Goal: Task Accomplishment & Management: Manage account settings

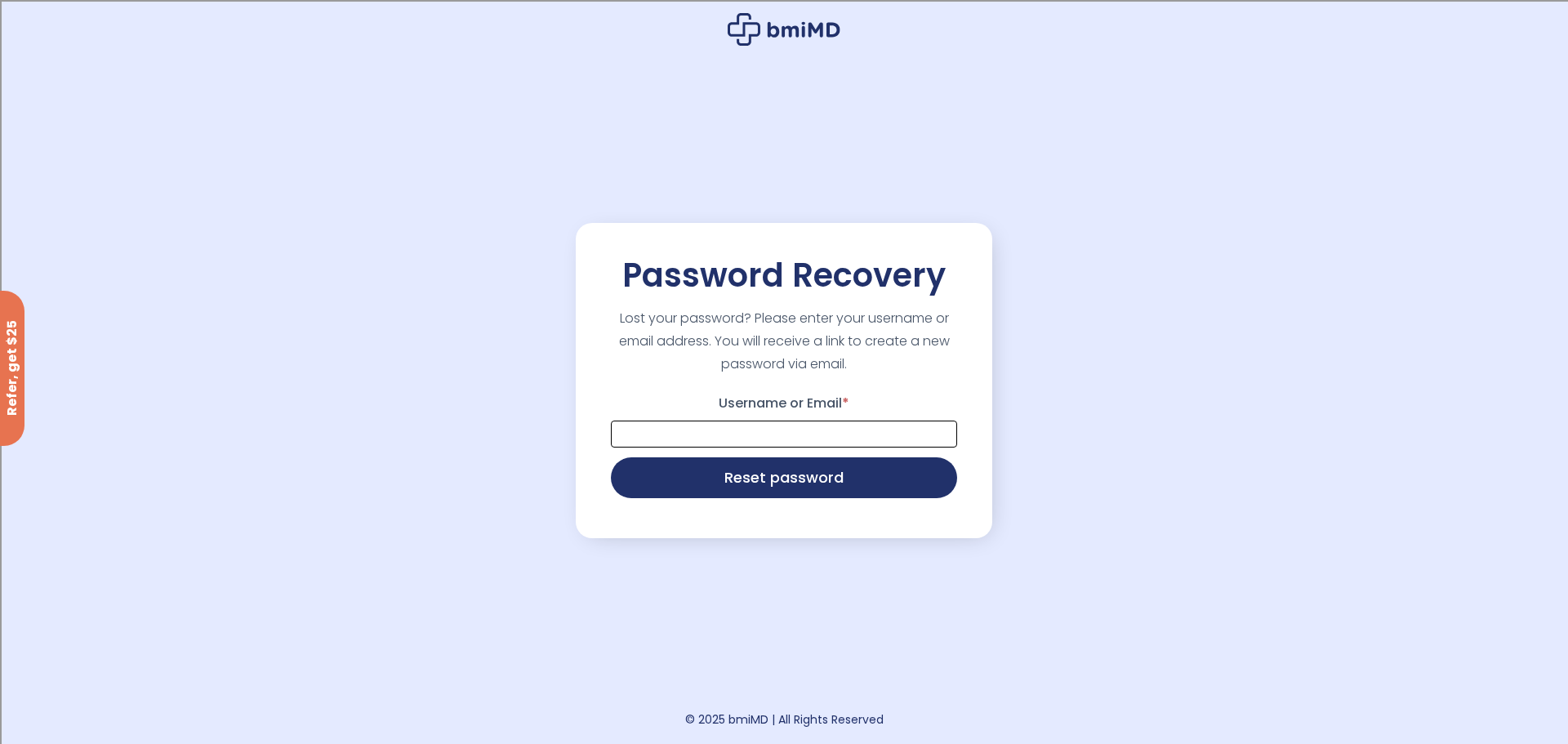
click at [819, 423] on input "Username or Email *" at bounding box center [783, 434] width 346 height 27
type input "**********"
click at [802, 475] on button "Reset password" at bounding box center [783, 478] width 346 height 41
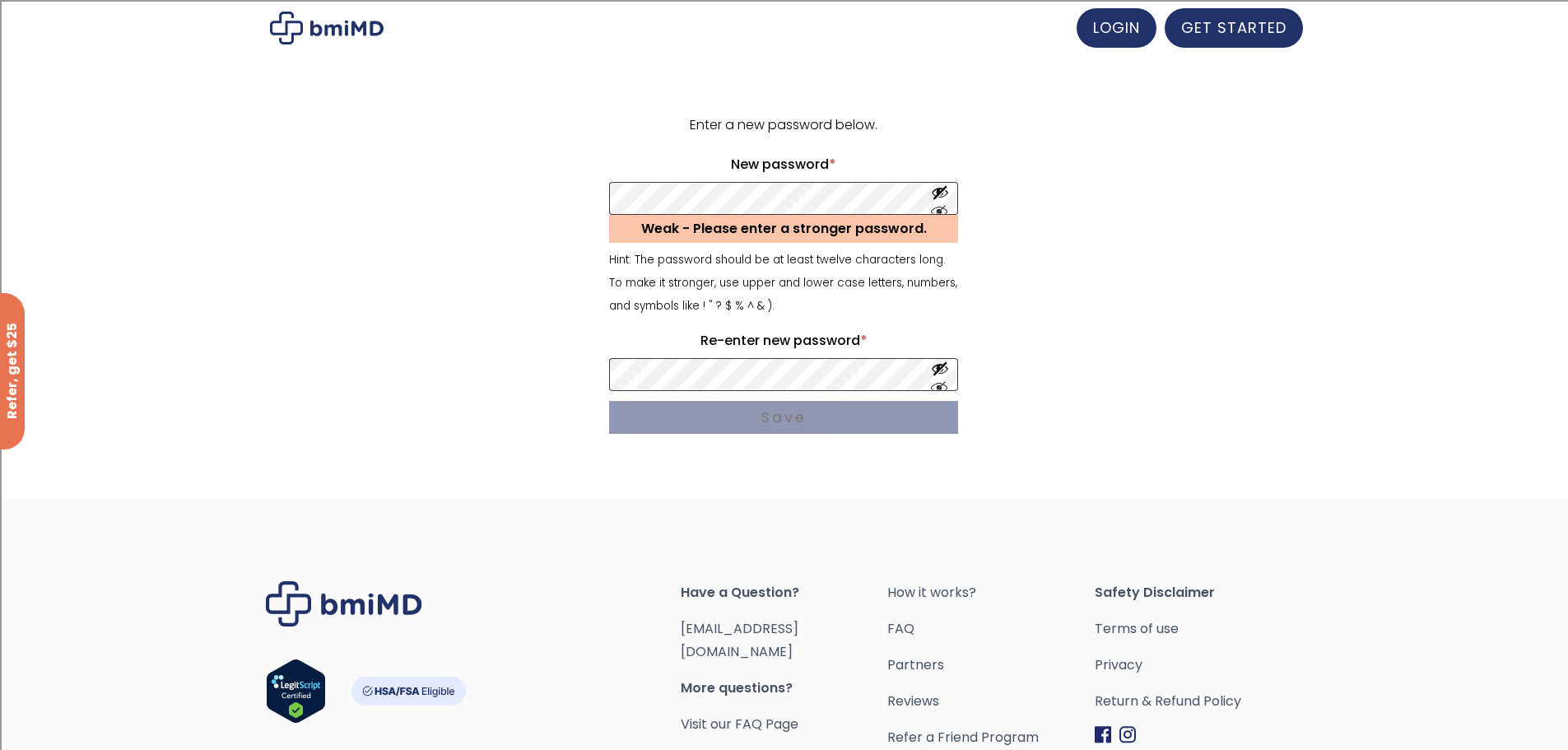
click at [940, 195] on button "Show password" at bounding box center [940, 198] width 18 height 30
click at [527, 199] on form "Enter a new password below. New password * Required Weak - Please enter a stron…" at bounding box center [784, 278] width 1017 height 328
click at [550, 198] on form "Enter a new password below. New password * Required Weak - Please enter a stron…" at bounding box center [784, 278] width 1017 height 328
click at [346, 201] on form "Enter a new password below. New password * Required Weak - Please enter a stron…" at bounding box center [784, 278] width 1017 height 328
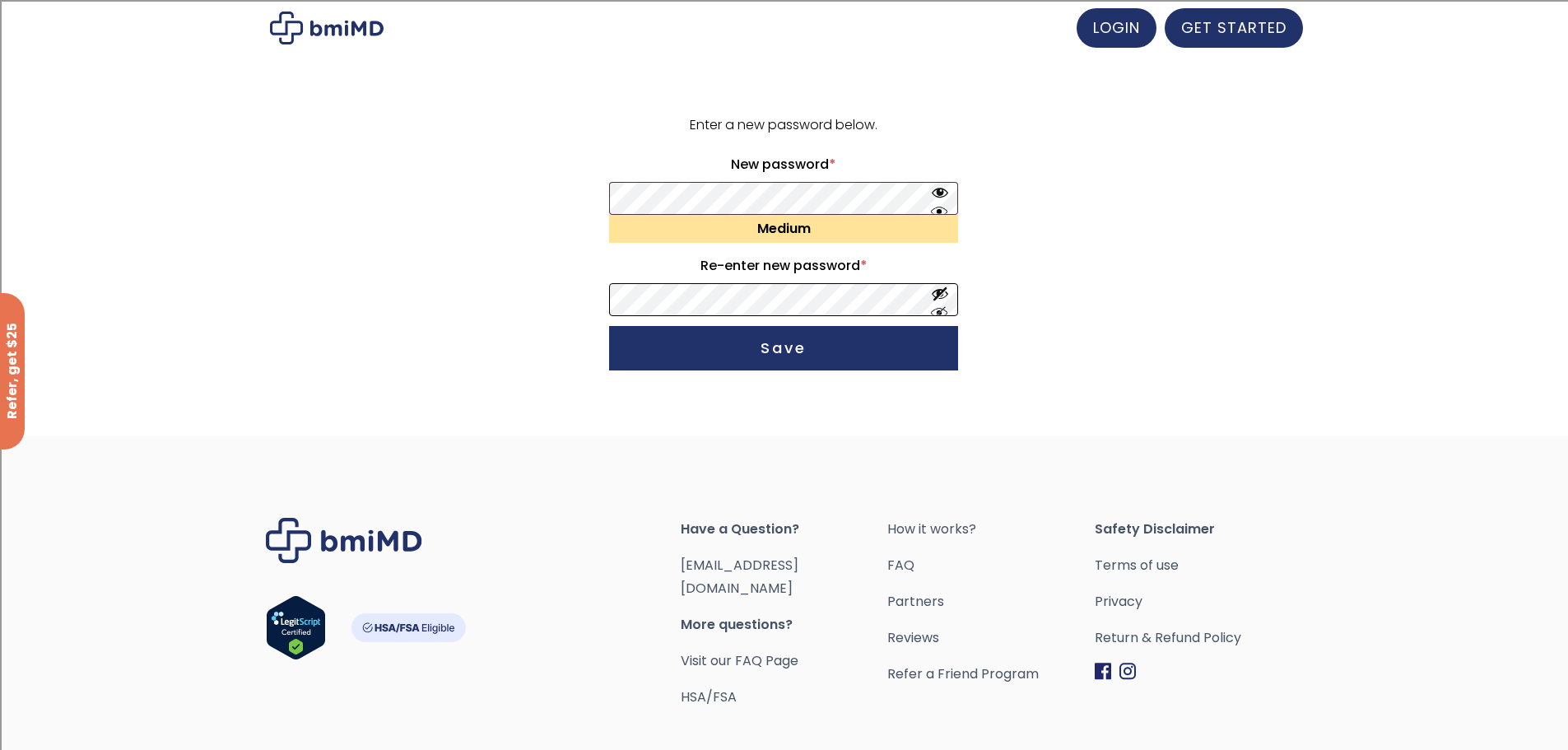
click at [508, 280] on form "Enter a new password below. New password * Required Medium Re-enter new passwor…" at bounding box center [784, 246] width 1017 height 264
click at [942, 309] on button "Show password" at bounding box center [940, 300] width 18 height 30
click at [862, 340] on button "Save" at bounding box center [784, 348] width 349 height 45
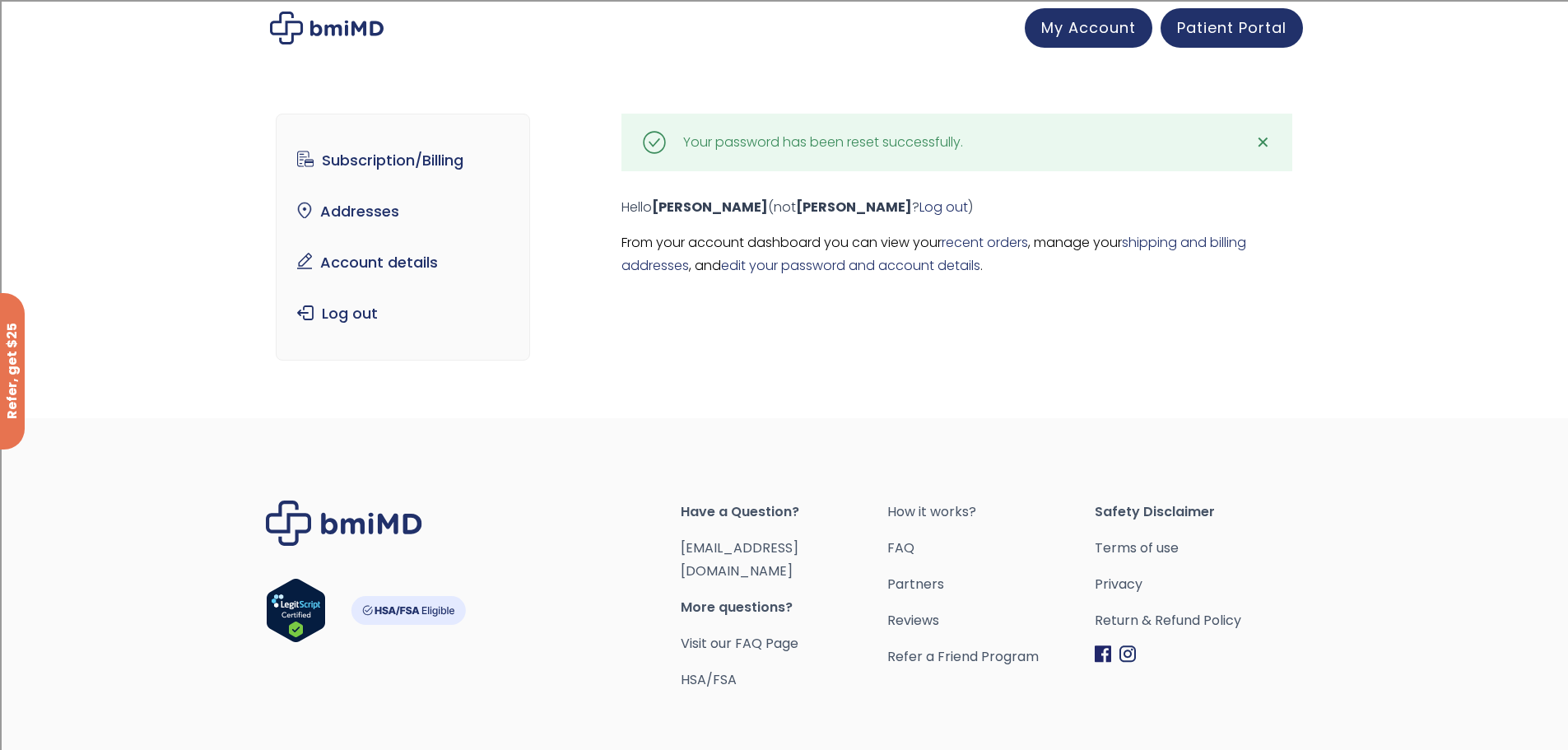
click at [410, 262] on link "Account details" at bounding box center [403, 263] width 228 height 35
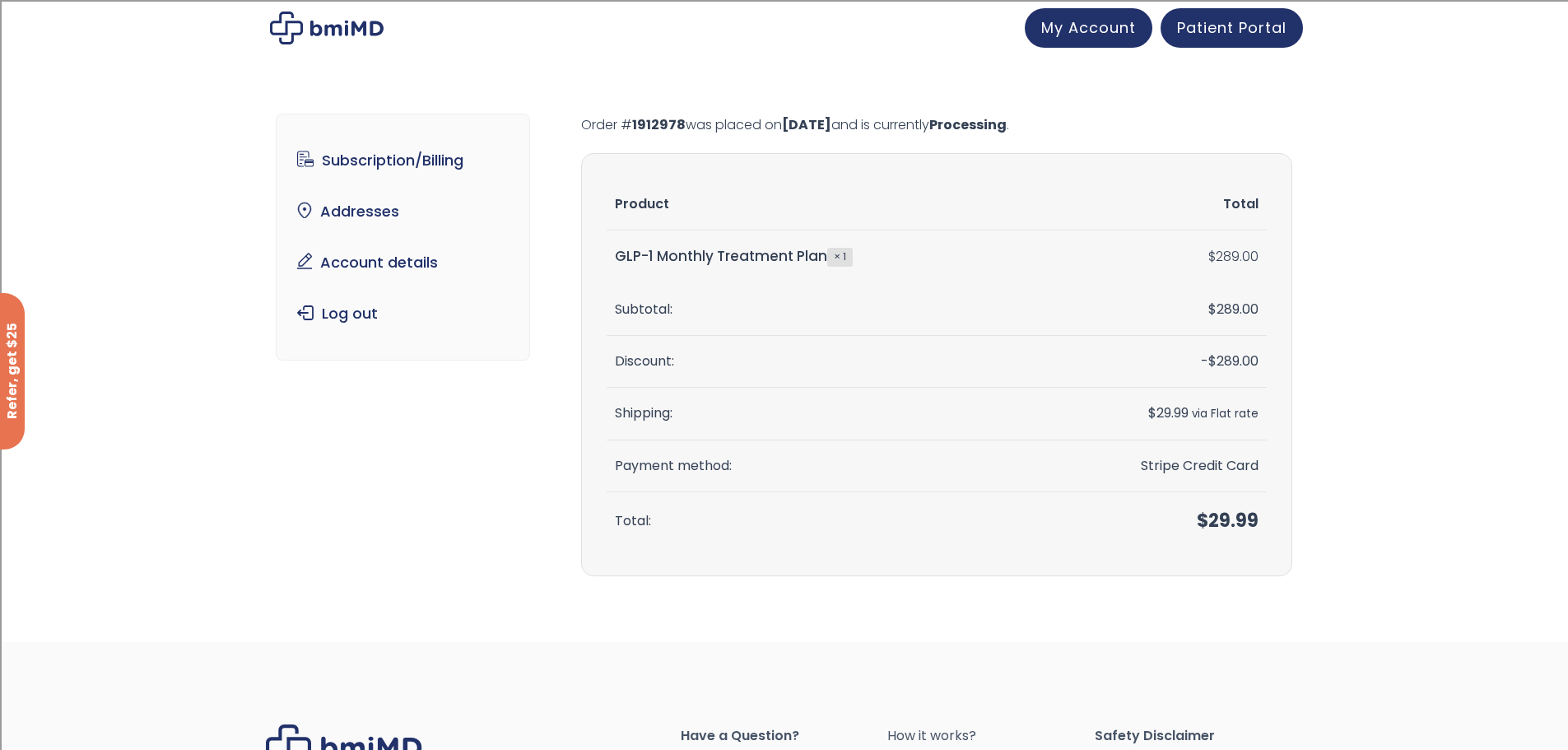
click at [1104, 35] on span "My Account" at bounding box center [1088, 27] width 95 height 20
